Goal: Transaction & Acquisition: Purchase product/service

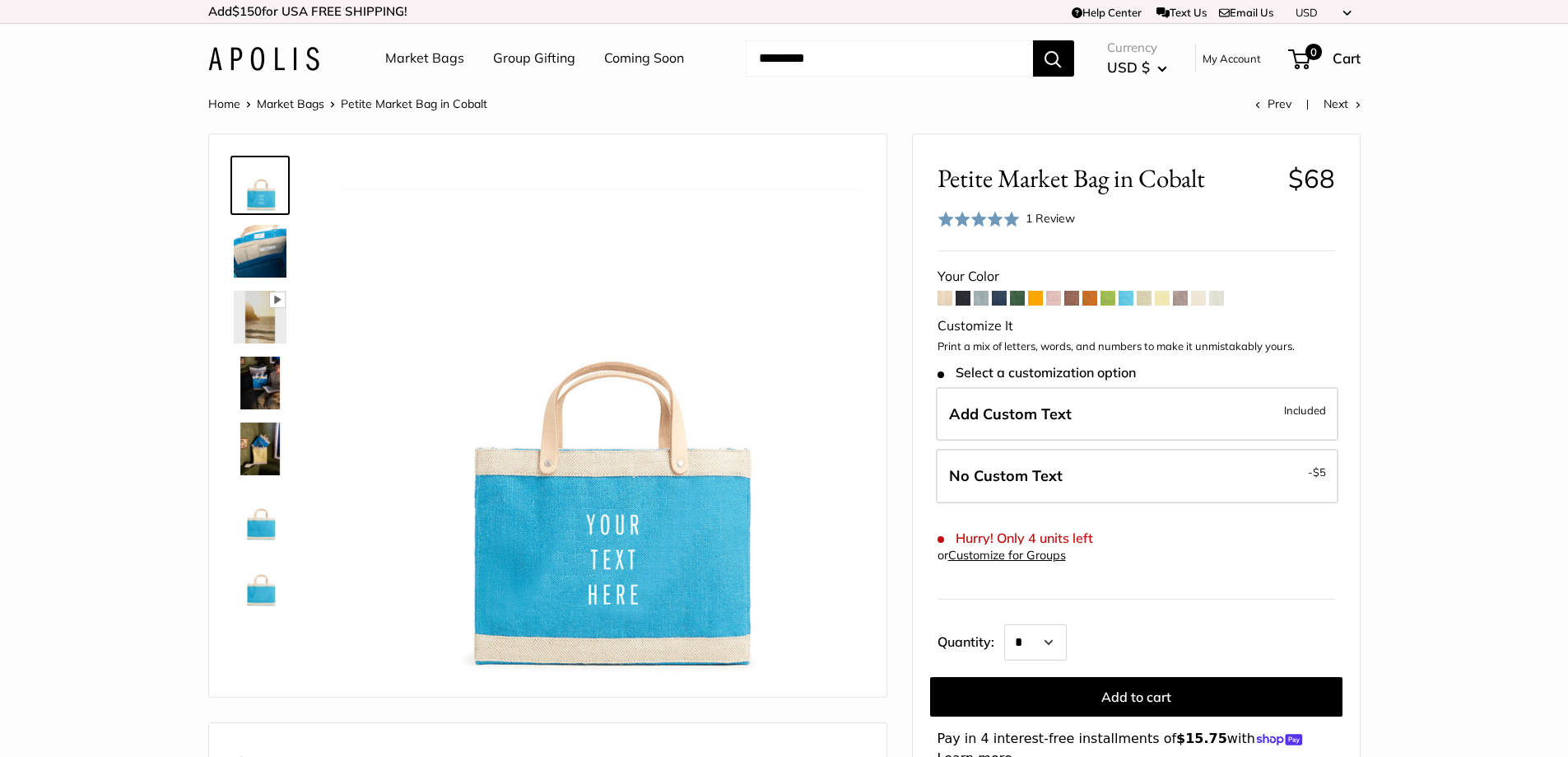
click at [1128, 293] on span at bounding box center [1126, 298] width 14 height 14
click at [1128, 300] on span at bounding box center [1126, 298] width 14 height 14
